Goal: Transaction & Acquisition: Download file/media

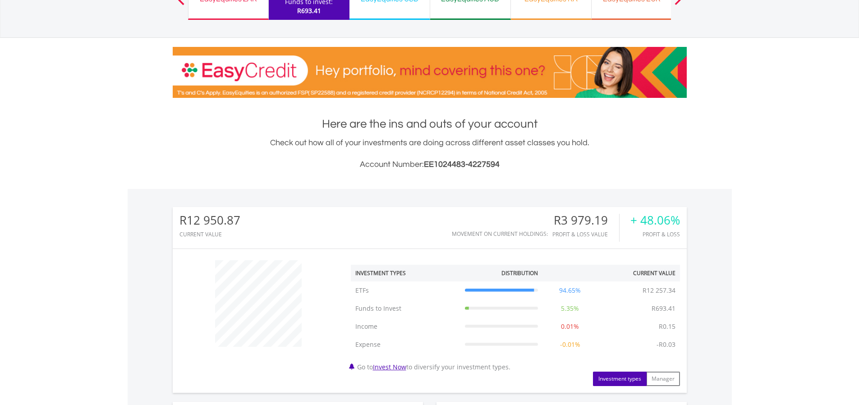
scroll to position [135, 0]
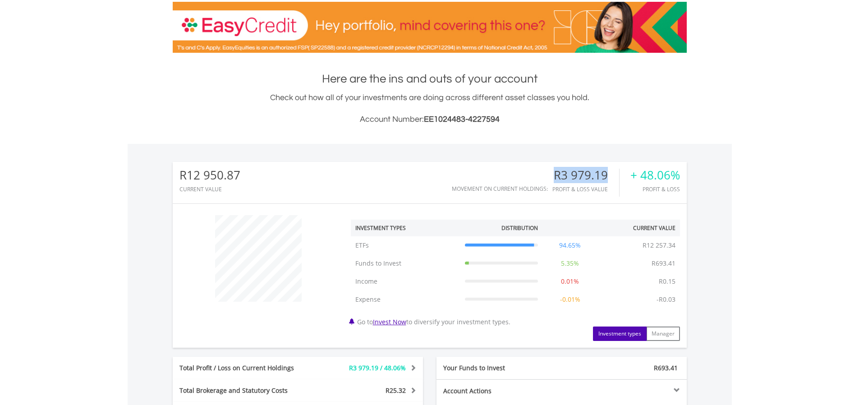
drag, startPoint x: 555, startPoint y: 173, endPoint x: 608, endPoint y: 170, distance: 52.8
click at [608, 170] on div "R3 979.19" at bounding box center [585, 175] width 67 height 13
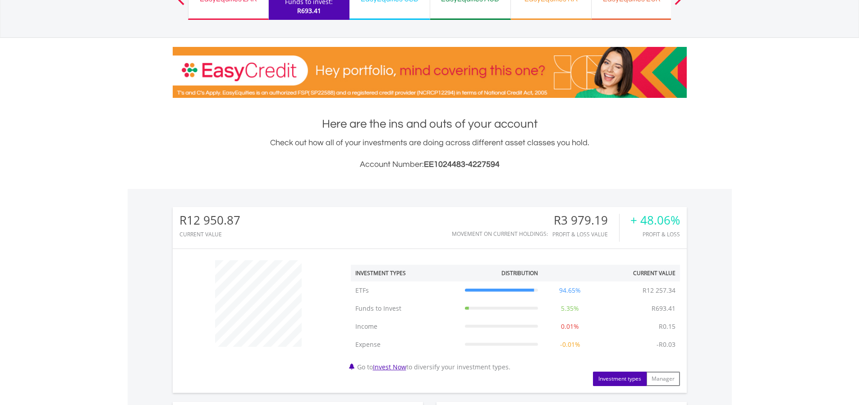
scroll to position [0, 0]
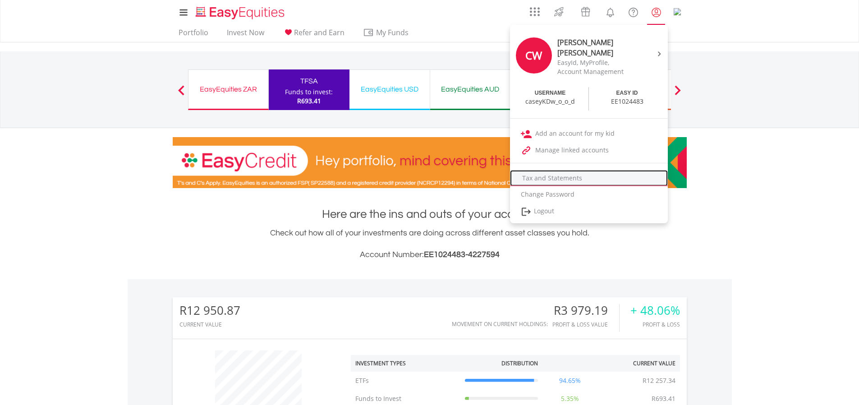
click at [583, 178] on link "Tax and Statements" at bounding box center [589, 178] width 158 height 16
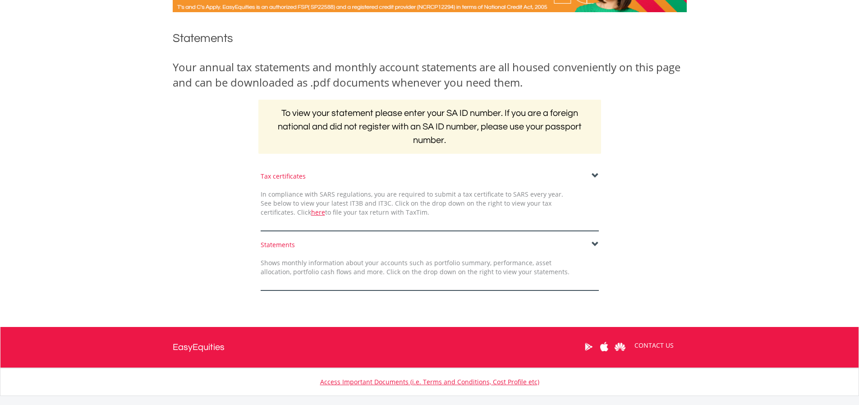
click at [596, 243] on span at bounding box center [595, 244] width 7 height 7
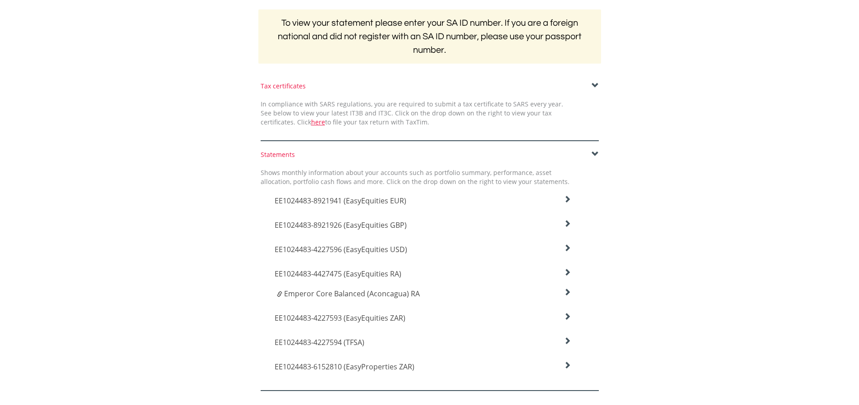
scroll to position [225, 0]
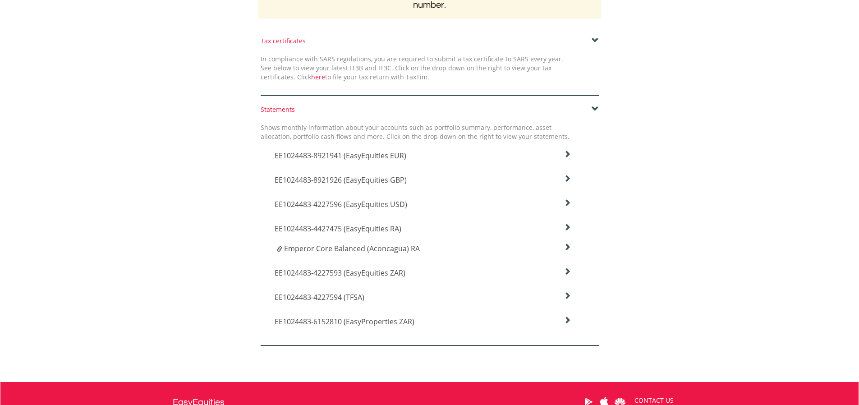
click at [323, 295] on span "EE1024483-4227594 (TFSA)" at bounding box center [320, 297] width 90 height 10
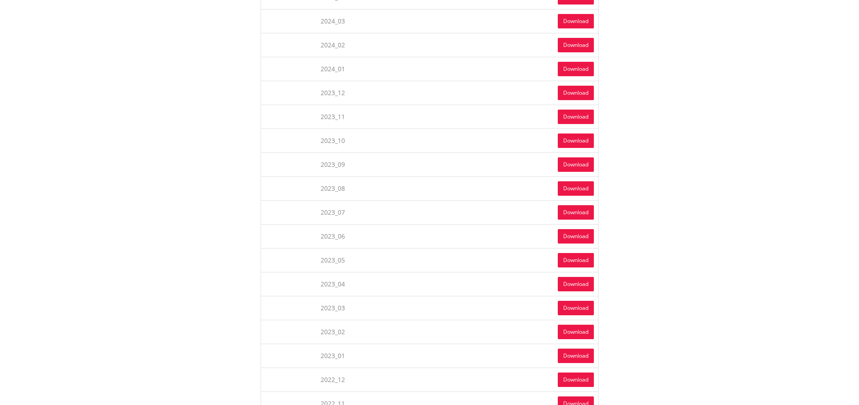
scroll to position [902, 0]
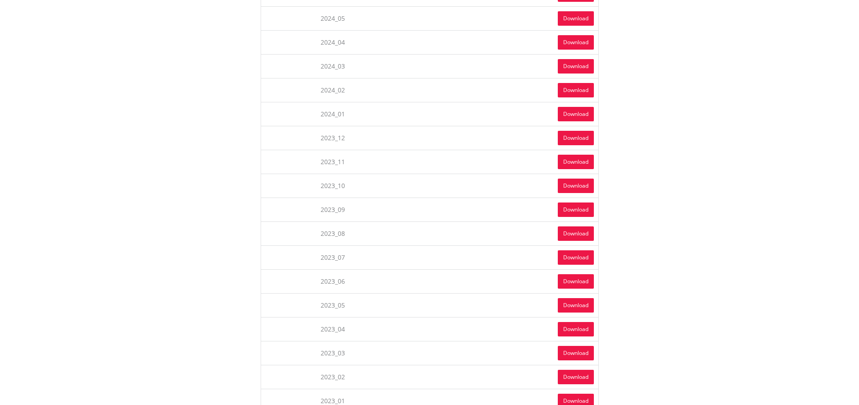
click at [564, 68] on link "Download" at bounding box center [576, 66] width 36 height 14
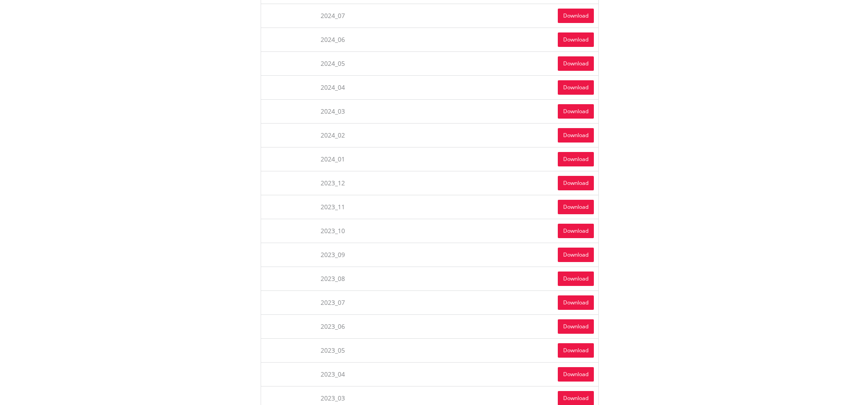
click at [565, 88] on link "Download" at bounding box center [576, 87] width 36 height 14
click at [566, 65] on link "Download" at bounding box center [576, 63] width 36 height 14
click at [568, 41] on link "Download" at bounding box center [576, 39] width 36 height 14
click at [575, 15] on link "Download" at bounding box center [576, 16] width 36 height 14
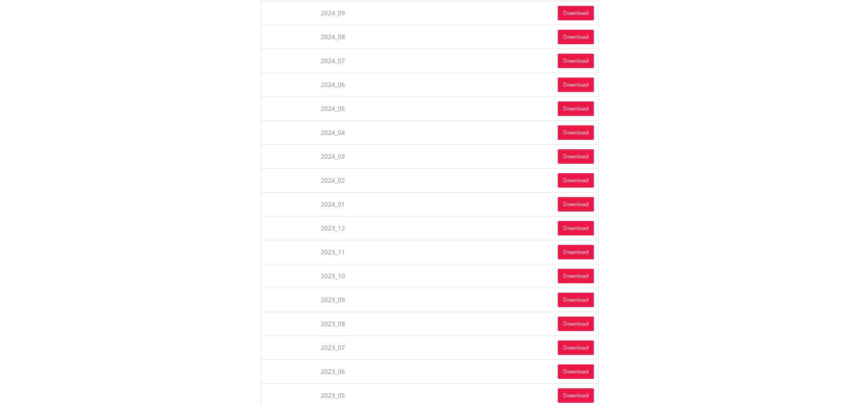
click at [569, 40] on link "Download" at bounding box center [576, 37] width 36 height 14
click at [586, 10] on link "Download" at bounding box center [576, 13] width 36 height 14
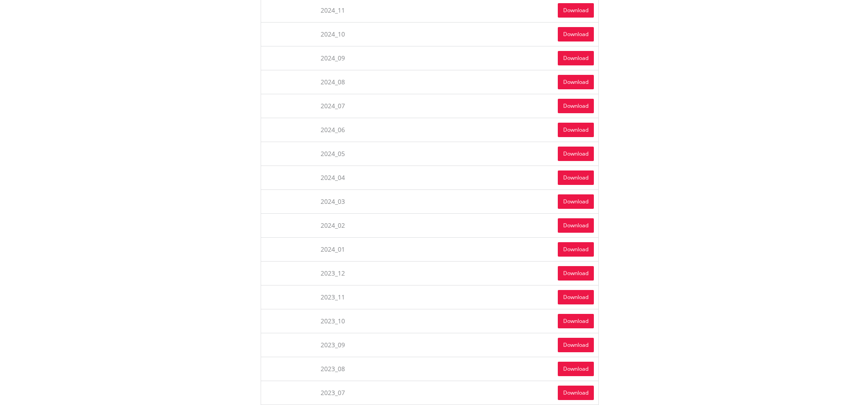
click at [580, 32] on link "Download" at bounding box center [576, 34] width 36 height 14
click at [579, 10] on link "Download" at bounding box center [576, 10] width 36 height 14
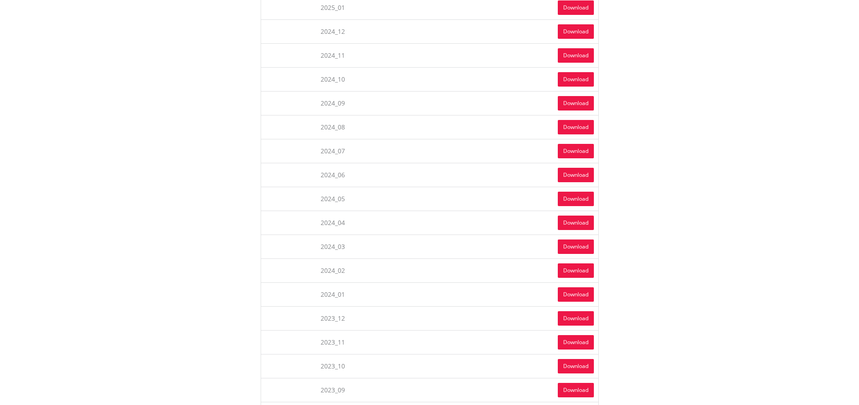
click at [565, 31] on link "Download" at bounding box center [576, 31] width 36 height 14
click at [568, 10] on link "Download" at bounding box center [576, 7] width 36 height 14
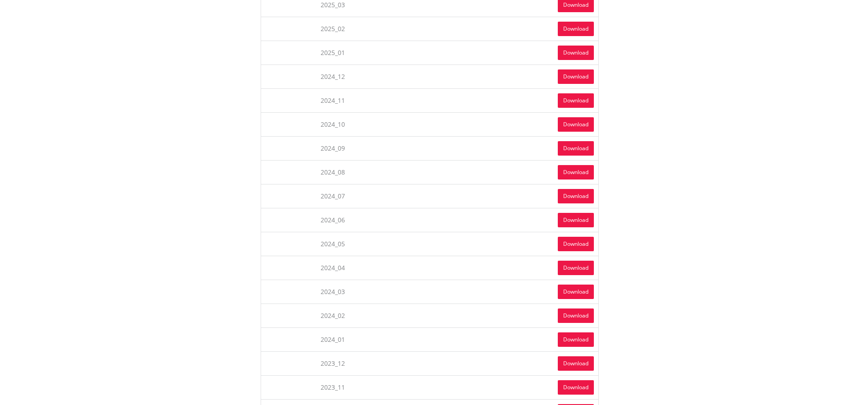
click at [581, 29] on link "Download" at bounding box center [576, 29] width 36 height 14
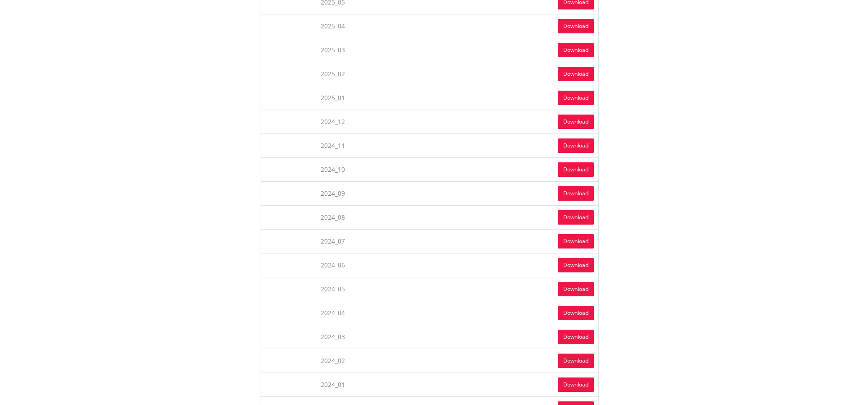
click at [575, 51] on link "Download" at bounding box center [576, 50] width 36 height 14
click at [571, 29] on link "Download" at bounding box center [576, 26] width 36 height 14
click at [565, 0] on link "Download" at bounding box center [576, 2] width 36 height 14
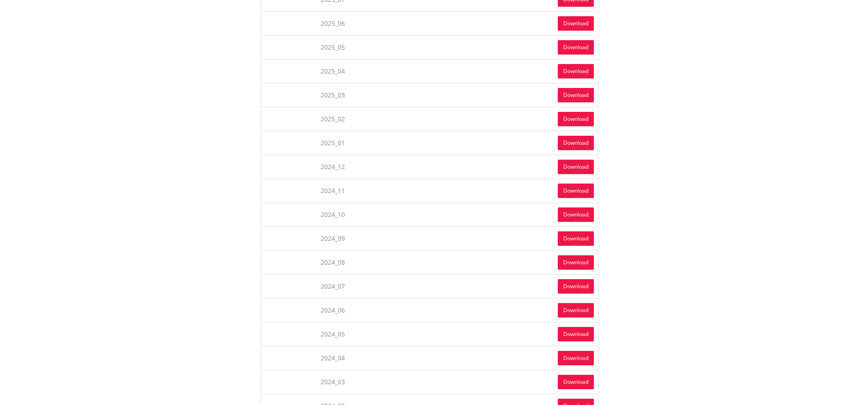
click at [578, 21] on link "Download" at bounding box center [576, 23] width 36 height 14
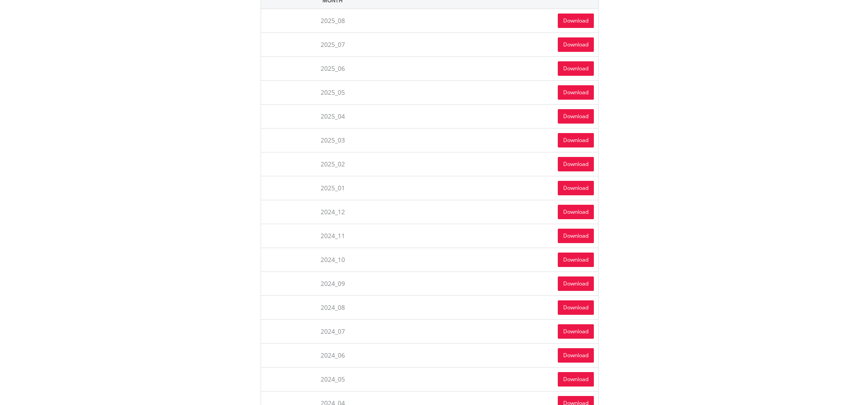
click at [572, 43] on link "Download" at bounding box center [576, 44] width 36 height 14
click at [577, 23] on link "Download" at bounding box center [576, 21] width 36 height 14
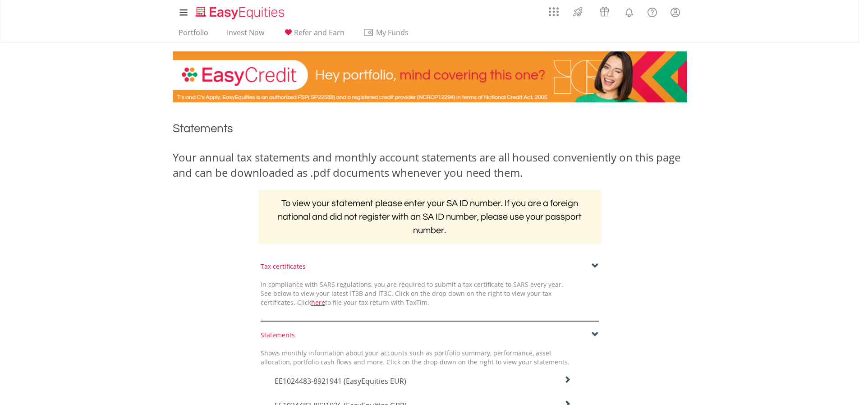
scroll to position [316, 0]
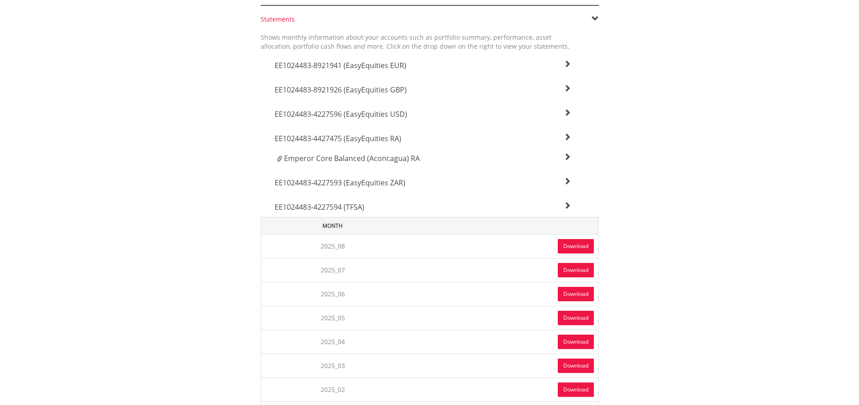
click at [568, 204] on icon at bounding box center [567, 205] width 7 height 7
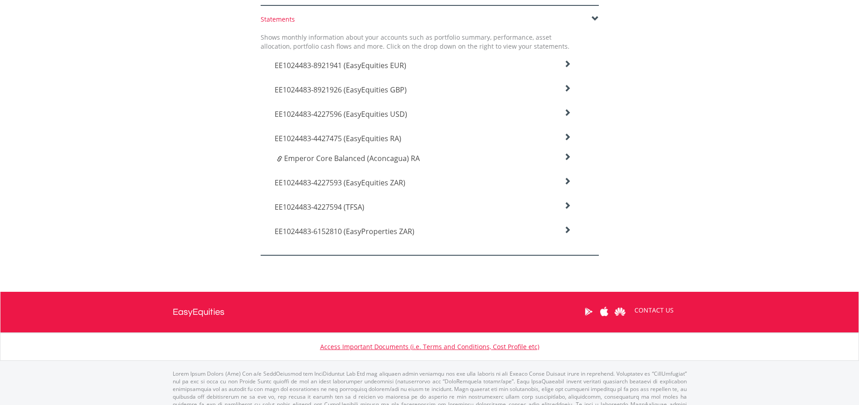
click at [403, 158] on span "Emperor Core Balanced (Aconcagua) RA" at bounding box center [352, 158] width 136 height 10
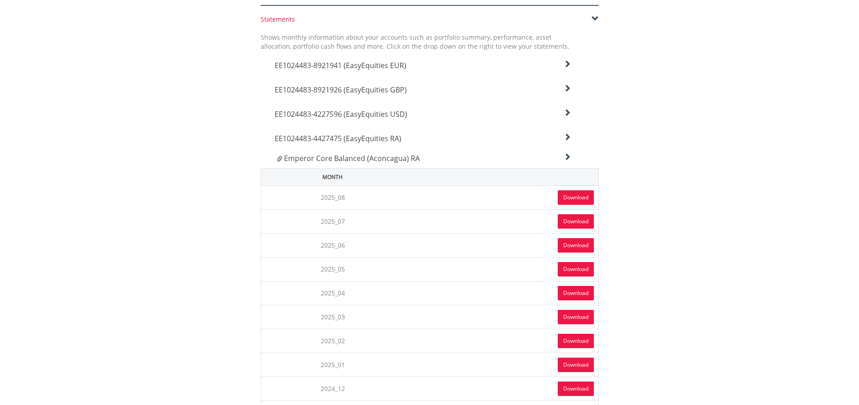
click at [562, 196] on link "Download" at bounding box center [576, 197] width 36 height 14
click at [385, 137] on span "EE1024483-4427475 (EasyEquities RA)" at bounding box center [338, 138] width 127 height 10
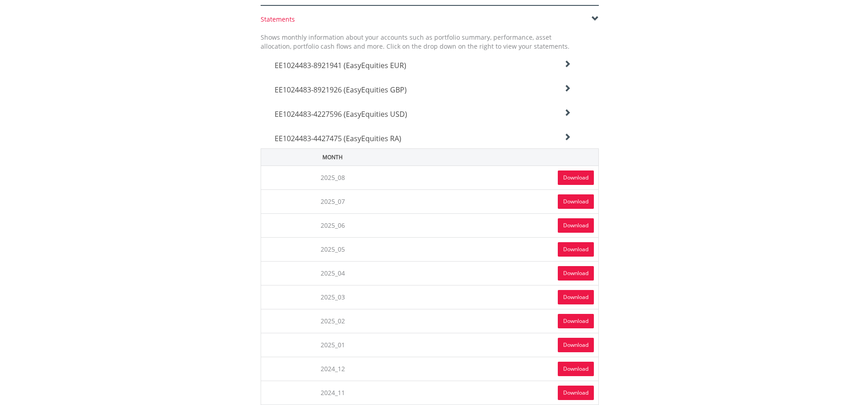
click at [579, 179] on link "Download" at bounding box center [576, 177] width 36 height 14
click at [570, 138] on icon at bounding box center [567, 136] width 7 height 7
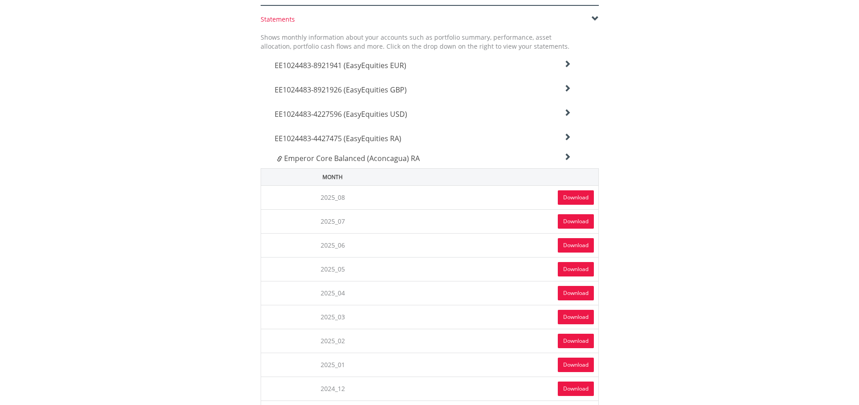
click at [571, 158] on icon at bounding box center [567, 156] width 7 height 7
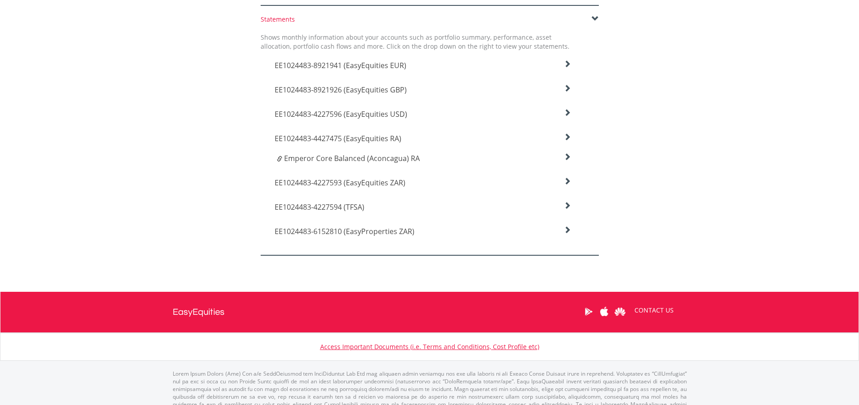
click at [357, 204] on span "EE1024483-4227594 (TFSA)" at bounding box center [320, 207] width 90 height 10
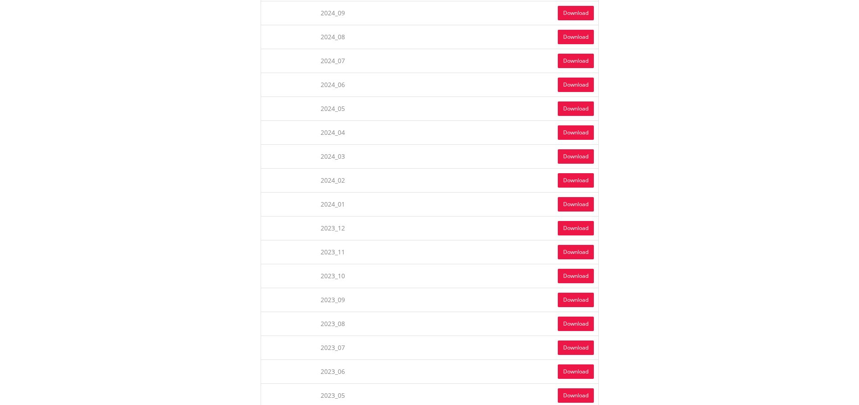
scroll to position [857, 0]
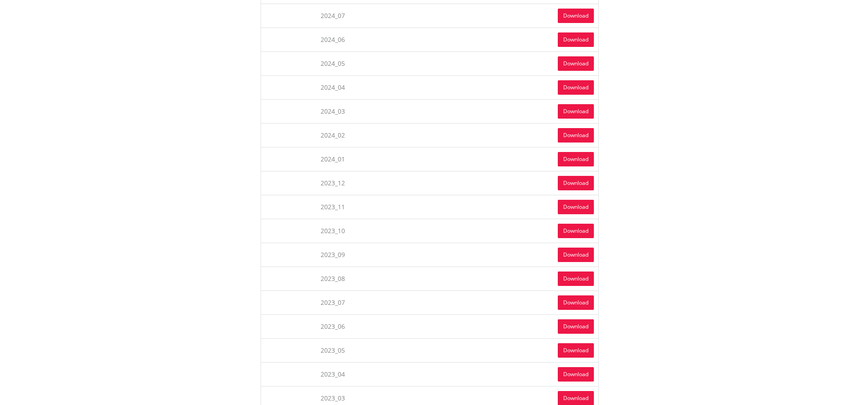
click at [568, 137] on link "Download" at bounding box center [576, 135] width 36 height 14
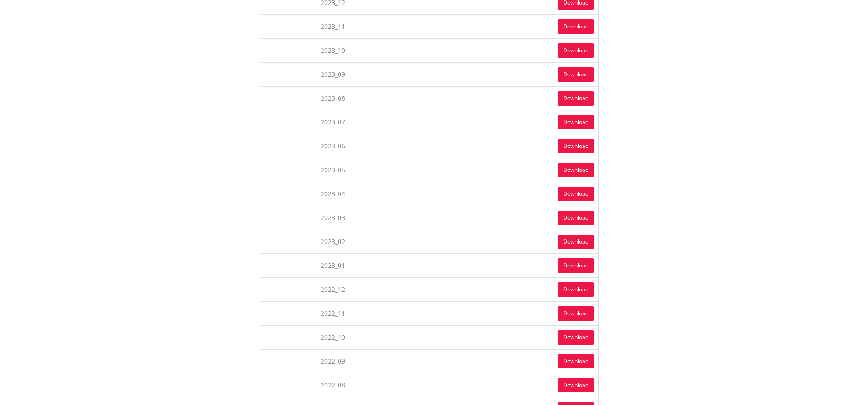
scroll to position [1082, 0]
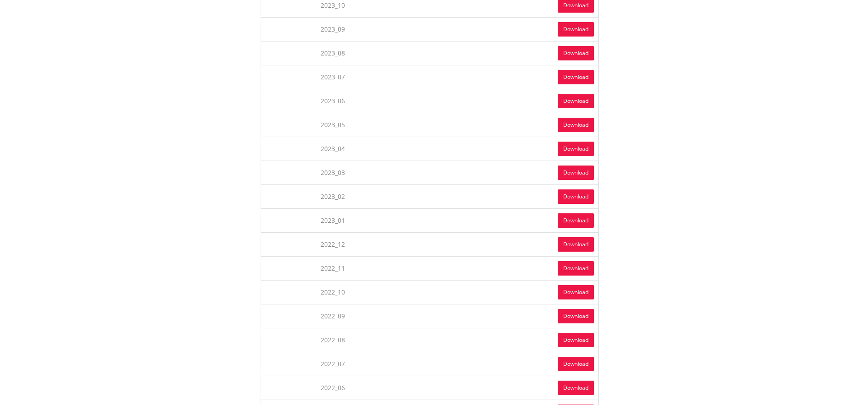
click at [578, 194] on link "Download" at bounding box center [576, 196] width 36 height 14
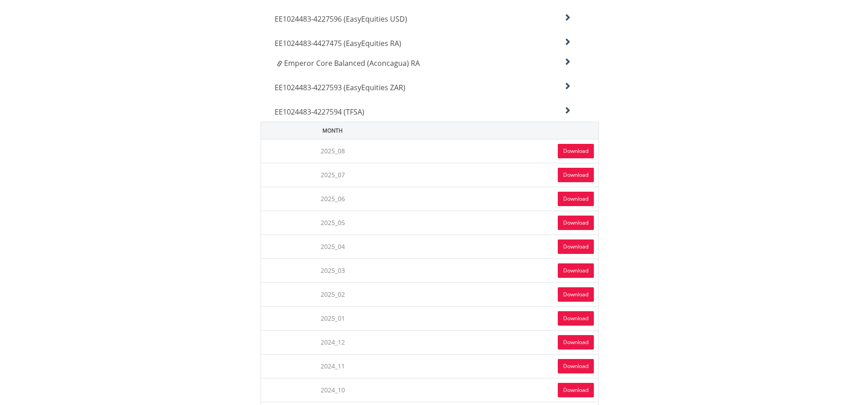
click at [569, 109] on icon at bounding box center [567, 110] width 7 height 7
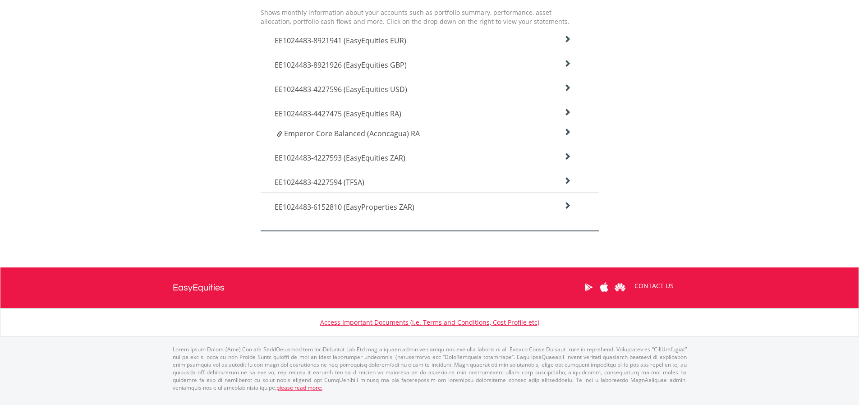
scroll to position [332, 0]
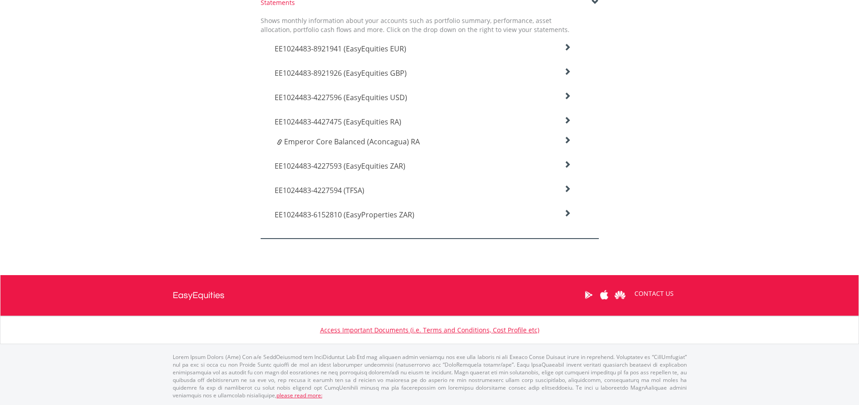
click at [314, 191] on span "EE1024483-4227594 (TFSA)" at bounding box center [320, 190] width 90 height 10
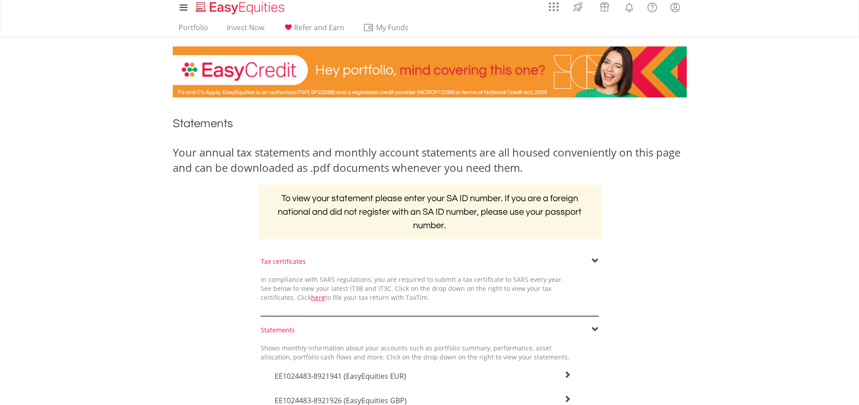
scroll to position [0, 0]
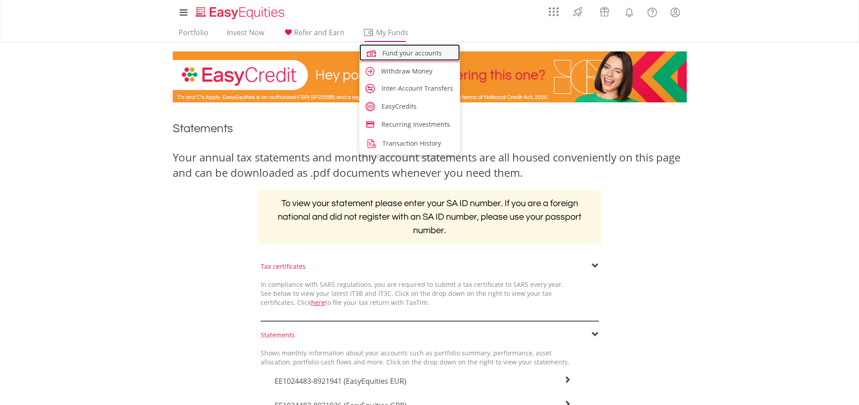
click at [418, 55] on span "Fund your accounts" at bounding box center [412, 53] width 60 height 9
